Goal: Task Accomplishment & Management: Manage account settings

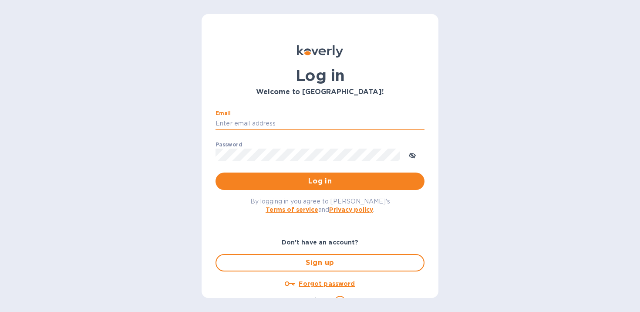
click at [315, 129] on input "Email" at bounding box center [319, 123] width 209 height 13
type input "sales@betterbushcraft.com"
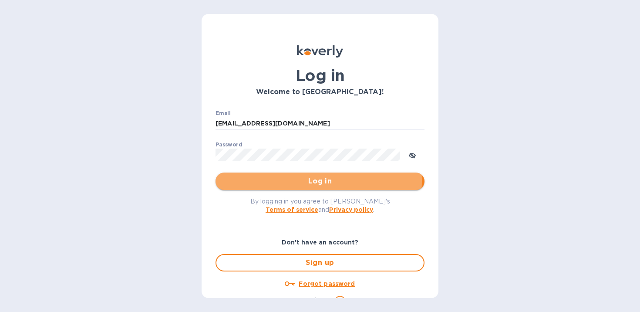
click at [317, 180] on span "Log in" at bounding box center [319, 181] width 195 height 10
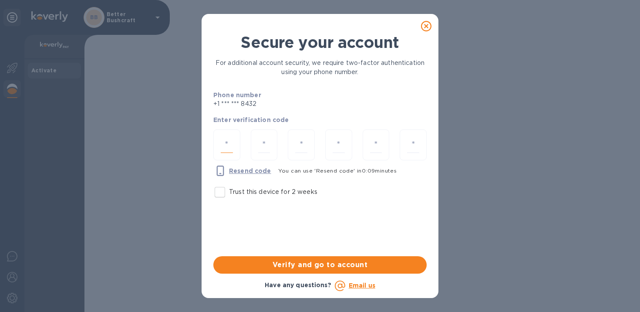
click at [229, 144] on input "number" at bounding box center [227, 145] width 12 height 16
click at [224, 194] on input "Trust this device for 2 weeks" at bounding box center [220, 192] width 18 height 18
checkbox input "true"
click at [226, 163] on div "Resend code" at bounding box center [242, 170] width 65 height 17
click at [226, 154] on div at bounding box center [226, 144] width 27 height 31
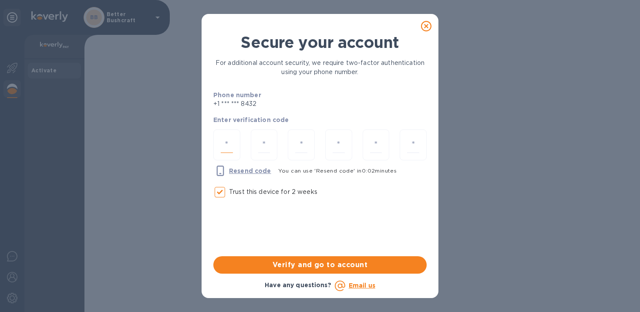
type input "5"
type input "8"
type input "9"
type input "4"
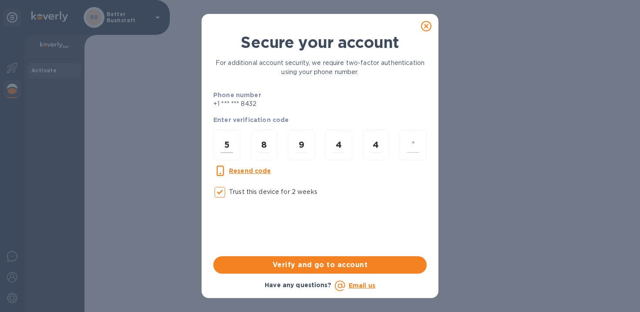
type input "5"
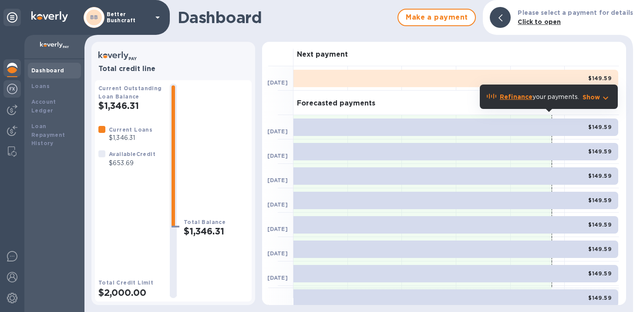
click at [16, 86] on img at bounding box center [12, 89] width 10 height 10
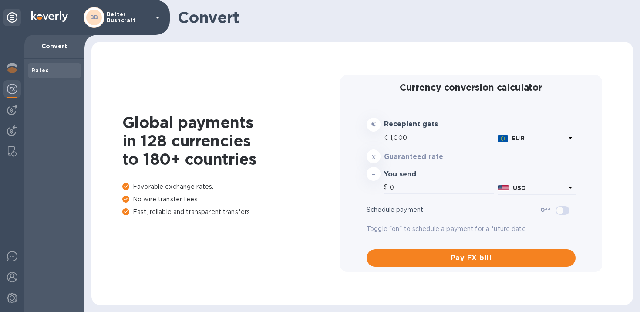
type input "1,166.5"
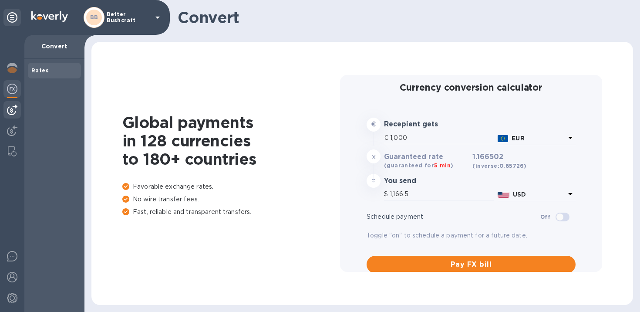
click at [12, 102] on div at bounding box center [11, 109] width 17 height 17
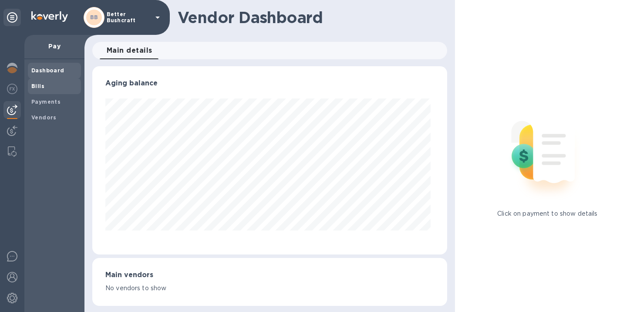
scroll to position [188, 351]
click at [47, 82] on span "Bills" at bounding box center [54, 86] width 46 height 9
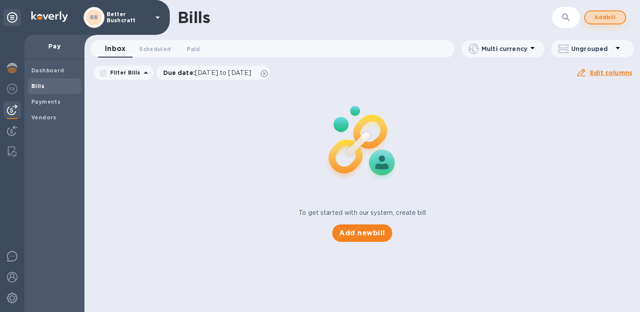
click at [613, 14] on span "Add bill" at bounding box center [605, 17] width 26 height 10
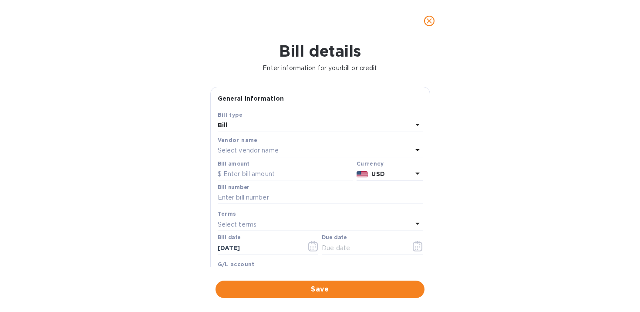
click at [285, 151] on div "Select vendor name" at bounding box center [315, 150] width 194 height 12
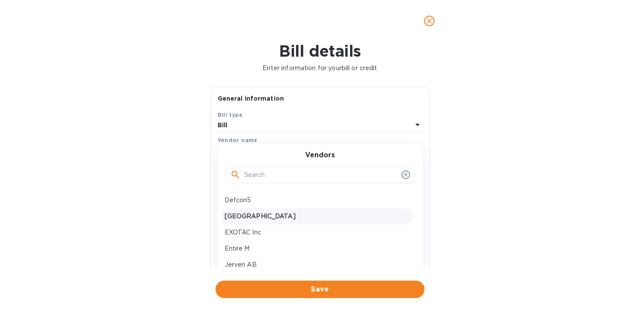
scroll to position [0, 0]
click at [267, 218] on p "[GEOGRAPHIC_DATA]" at bounding box center [316, 215] width 184 height 9
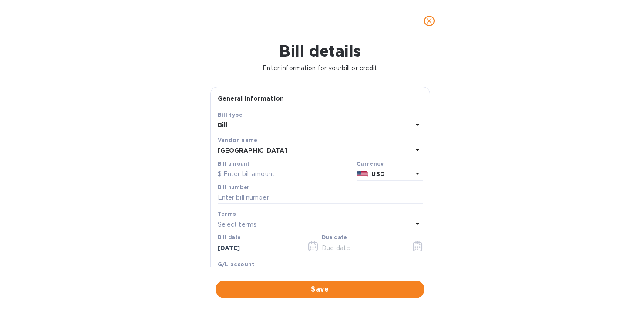
click at [406, 170] on p "USD" at bounding box center [391, 173] width 40 height 9
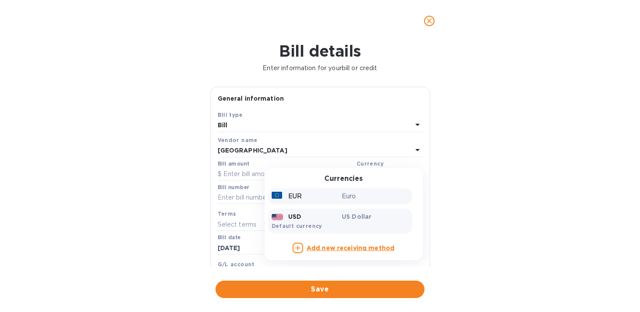
click at [278, 196] on div at bounding box center [277, 195] width 13 height 9
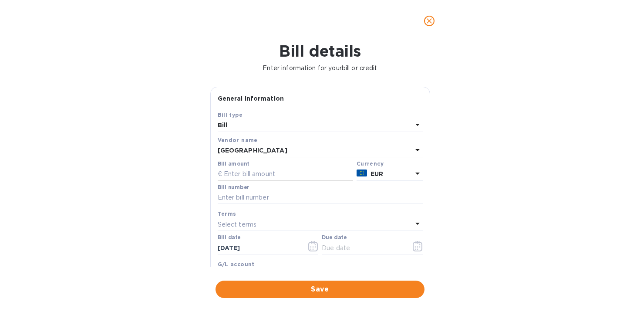
click at [260, 174] on input "text" at bounding box center [285, 174] width 135 height 13
type input "160.00"
click at [490, 181] on div "Bill details Enter information for your bill or credit General information Save…" at bounding box center [320, 177] width 640 height 270
click at [259, 199] on input "text" at bounding box center [320, 197] width 205 height 13
type input "#5"
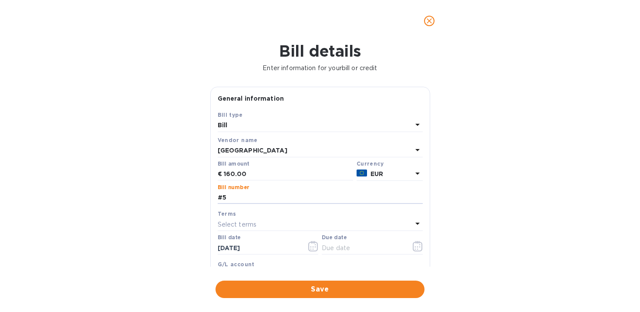
click at [170, 176] on div "Bill details Enter information for your bill or credit General information Save…" at bounding box center [320, 177] width 640 height 270
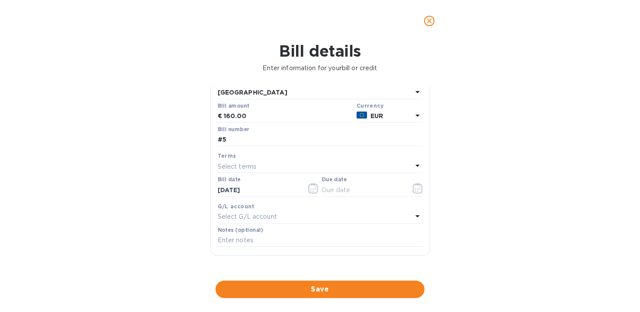
scroll to position [60, 0]
click at [338, 188] on input "text" at bounding box center [363, 187] width 82 height 13
click at [417, 189] on icon "button" at bounding box center [417, 186] width 10 height 10
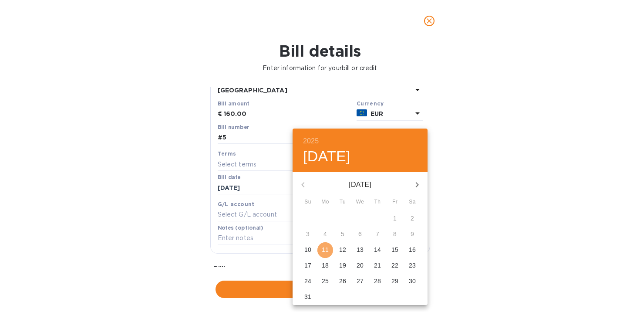
click at [324, 251] on p "11" at bounding box center [325, 249] width 7 height 9
type input "[DATE]"
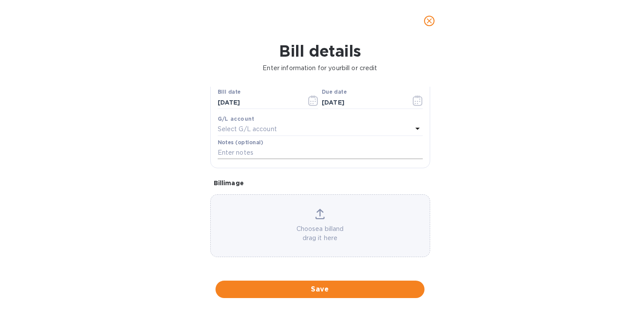
scroll to position [147, 0]
click at [267, 154] on input "text" at bounding box center [320, 151] width 205 height 13
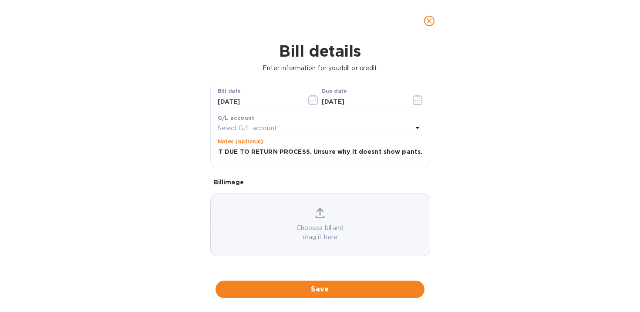
scroll to position [0, 239]
type input "ONE JACKET ONE PANTS - INOICE STATES @ SHORTS WHICH IS INCORRECT DUE TO RETURN …"
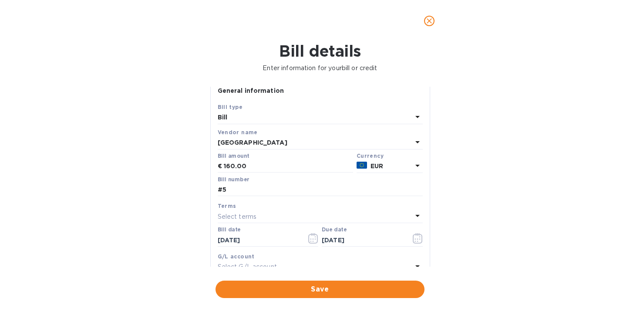
scroll to position [0, 0]
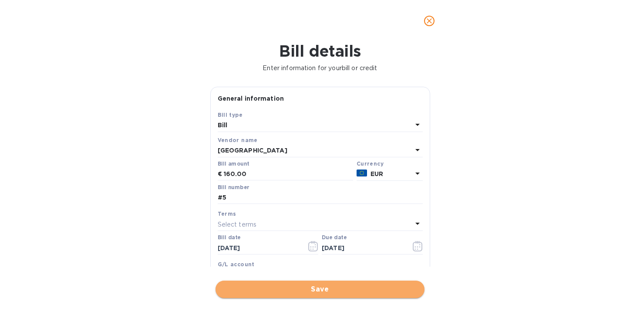
click at [324, 288] on span "Save" at bounding box center [319, 289] width 195 height 10
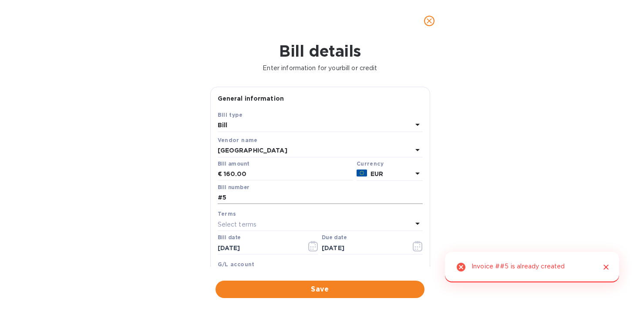
click at [232, 194] on input "#5" at bounding box center [320, 197] width 205 height 13
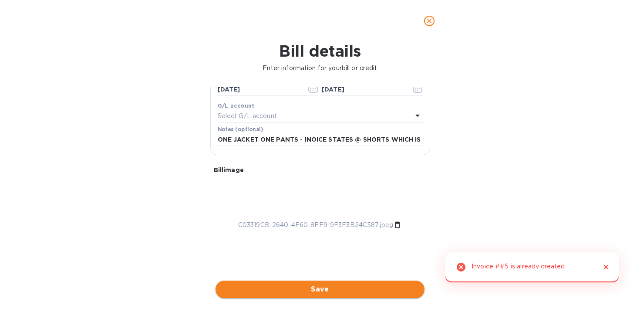
type input "#6"
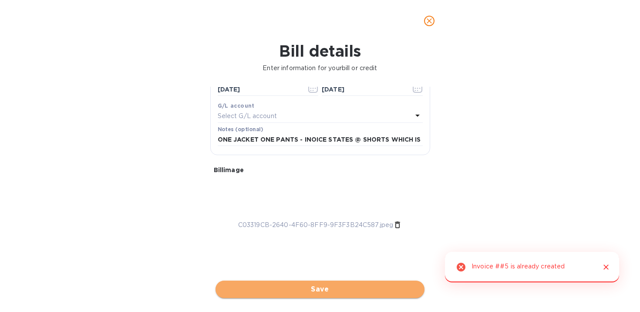
click at [335, 289] on span "Save" at bounding box center [319, 289] width 195 height 10
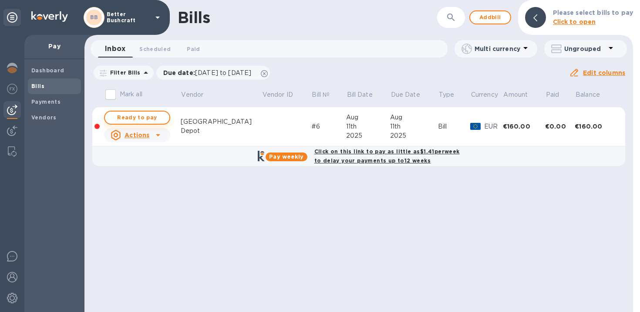
click at [125, 114] on span "Ready to pay" at bounding box center [137, 117] width 50 height 10
checkbox input "true"
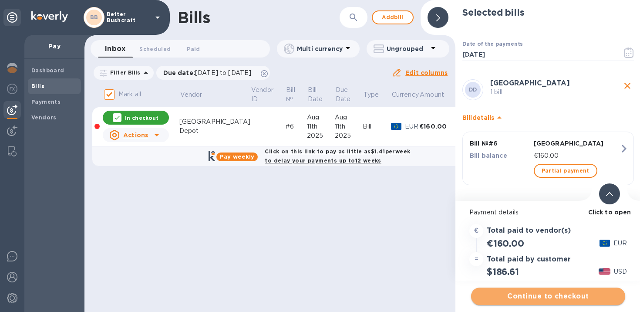
click at [540, 298] on span "Continue to checkout" at bounding box center [548, 296] width 140 height 10
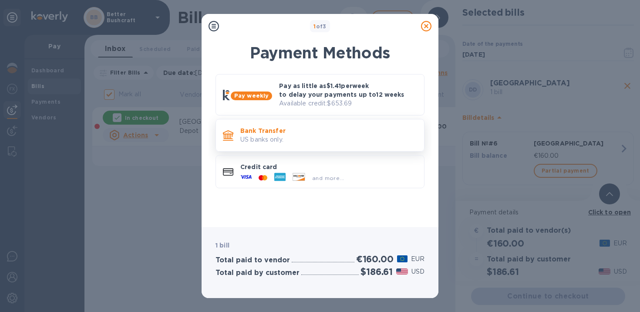
click at [356, 138] on p "US banks only." at bounding box center [328, 139] width 177 height 9
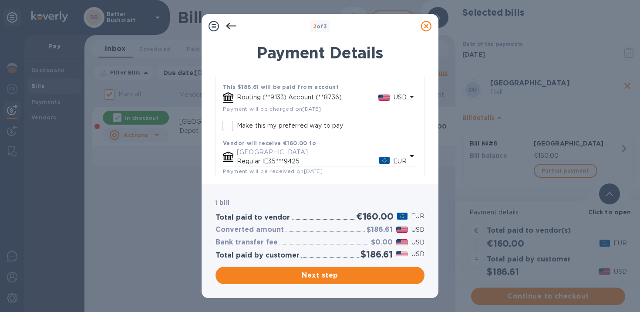
scroll to position [0, 0]
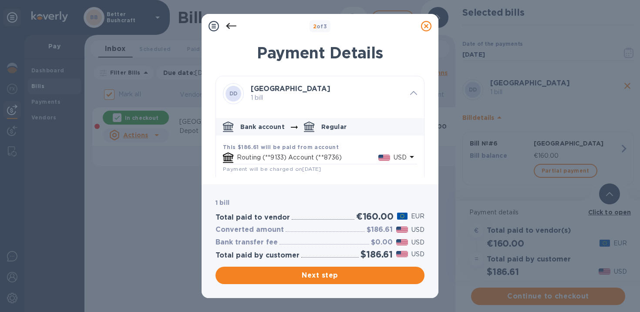
click at [410, 90] on span at bounding box center [413, 92] width 7 height 8
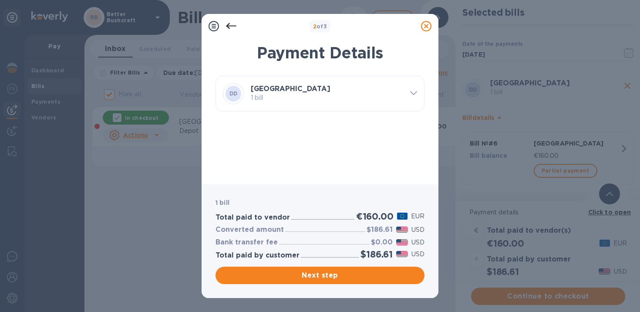
click at [409, 90] on div at bounding box center [413, 93] width 14 height 15
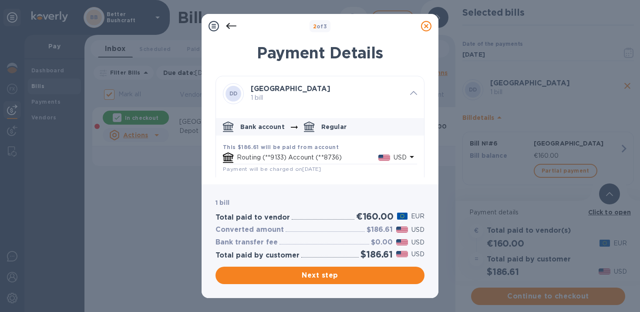
scroll to position [105, 0]
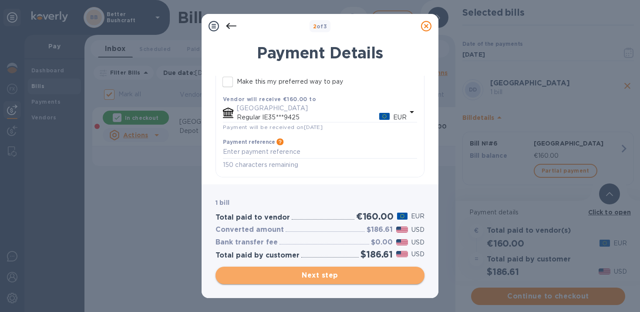
click at [341, 273] on span "Next step" at bounding box center [319, 275] width 195 height 10
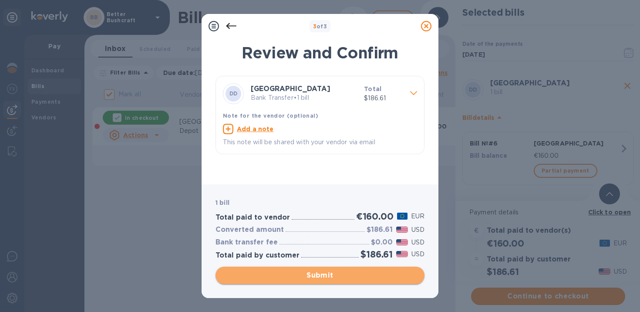
click at [338, 278] on span "Submit" at bounding box center [319, 275] width 195 height 10
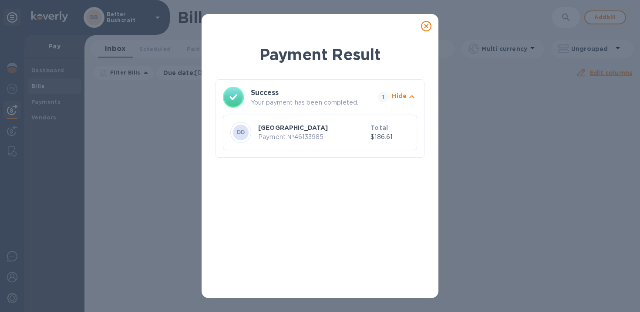
click at [425, 25] on icon at bounding box center [426, 26] width 10 height 10
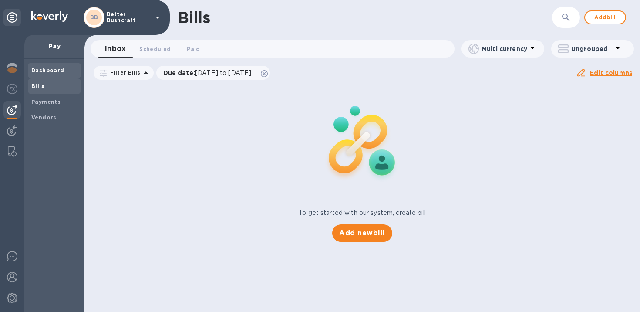
click at [47, 74] on span "Dashboard" at bounding box center [47, 70] width 33 height 9
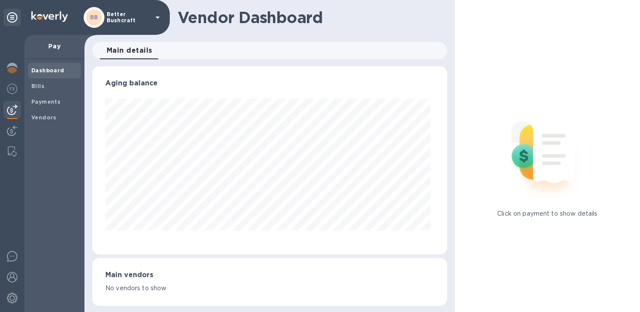
scroll to position [188, 351]
